Goal: Information Seeking & Learning: Stay updated

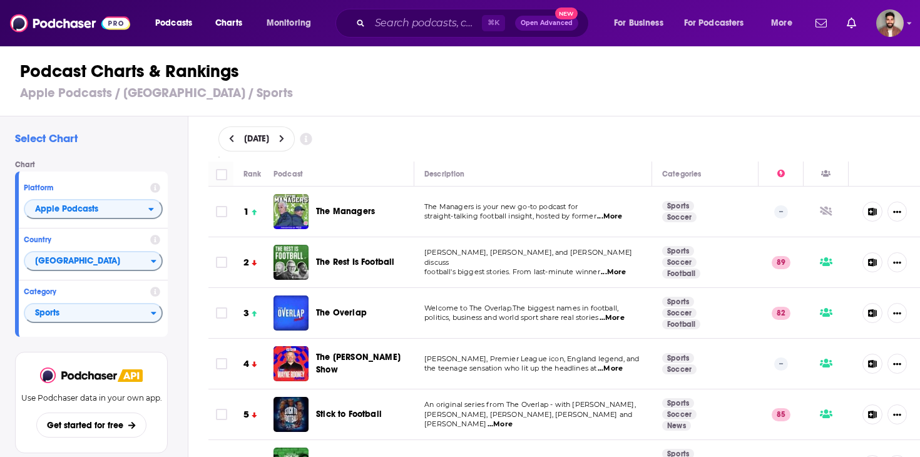
scroll to position [9989, 0]
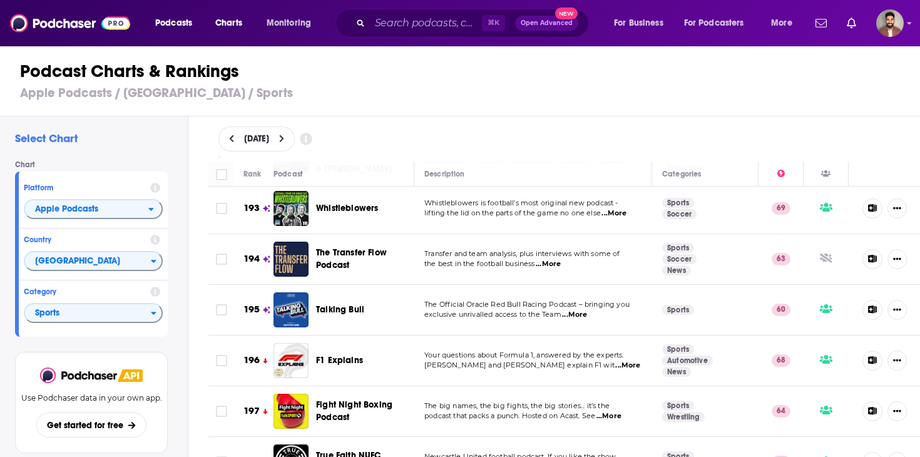
click at [269, 138] on span "September 10, 2025" at bounding box center [256, 138] width 25 height 9
select select "8"
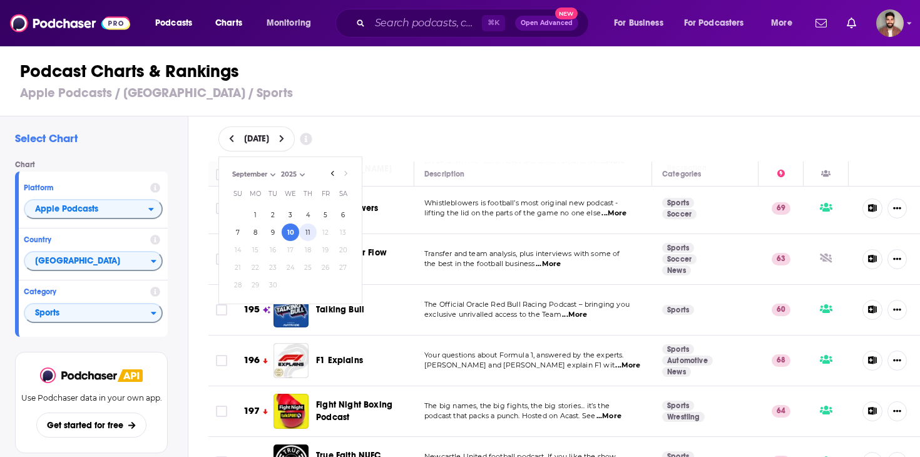
click at [310, 229] on button "11" at bounding box center [308, 232] width 18 height 18
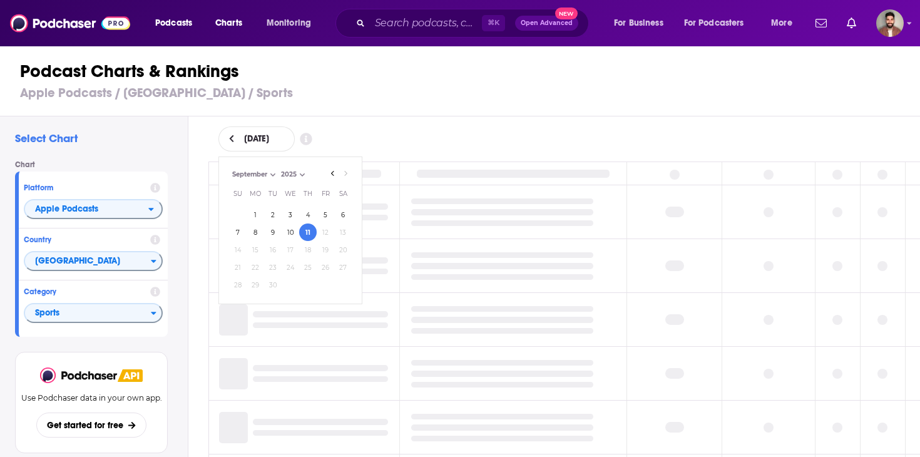
click at [390, 114] on div "Podcast Charts & Rankings Apple Podcasts / United Kingdom / Sports" at bounding box center [465, 80] width 930 height 71
